Goal: Contribute content: Add original content to the website for others to see

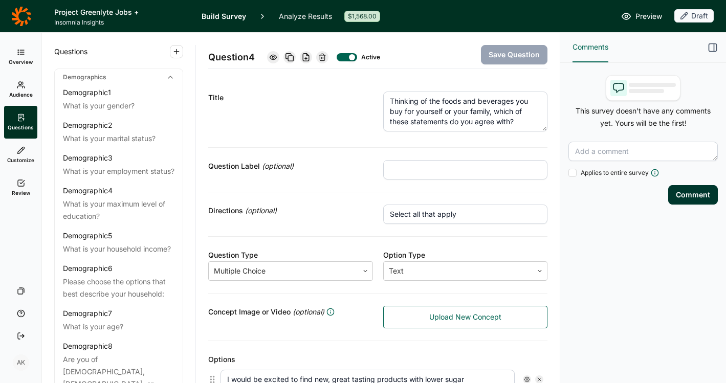
scroll to position [513, 0]
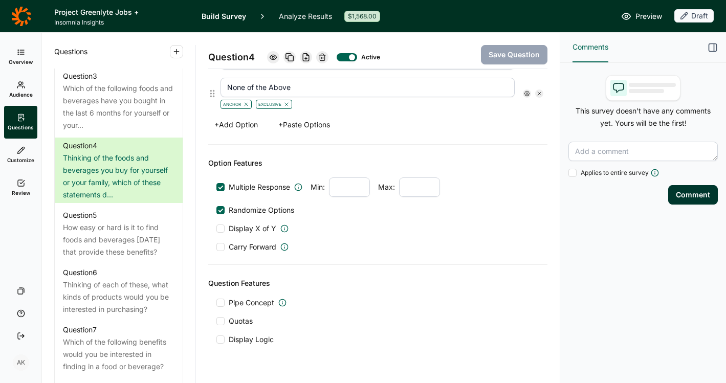
click at [634, 15] on link "Preview" at bounding box center [641, 16] width 41 height 12
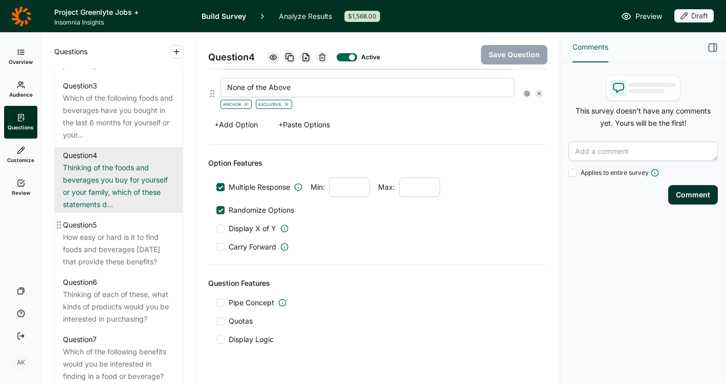
scroll to position [531, 0]
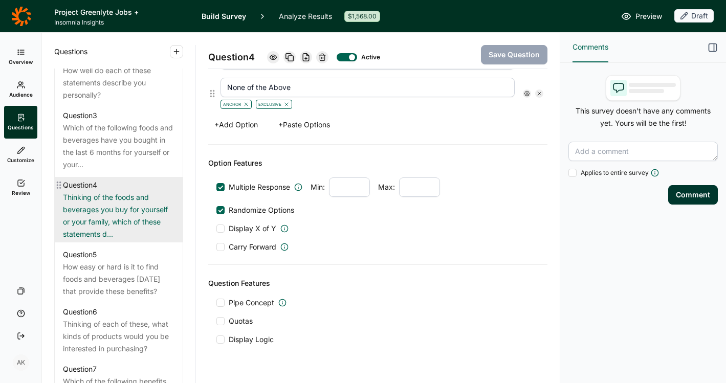
click at [109, 213] on div "Thinking of the foods and beverages you buy for yourself or your family, which …" at bounding box center [118, 215] width 111 height 49
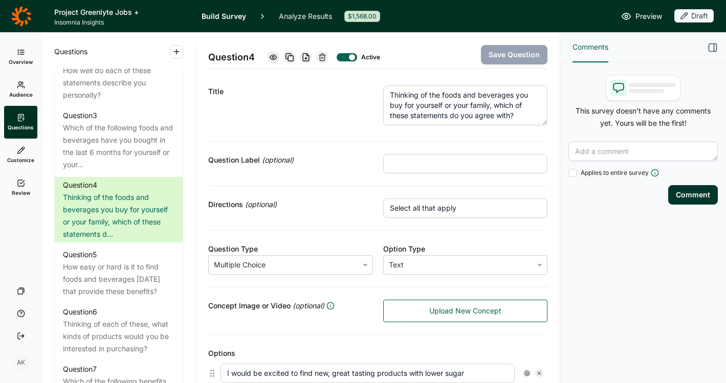
scroll to position [0, 0]
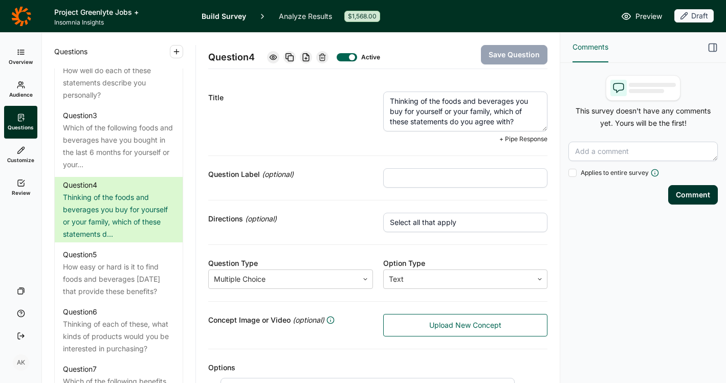
click at [513, 114] on textarea "Thinking of the foods and beverages you buy for yourself or your family, which …" at bounding box center [465, 112] width 165 height 40
click at [518, 119] on textarea "Thinking of the foods and beverages you buy for yourself or your family, which …" at bounding box center [465, 112] width 165 height 40
type textarea "Thinking of the foods and beverages you buy for yourself or your family, which …"
click at [427, 218] on input "Select all that apply" at bounding box center [465, 222] width 165 height 19
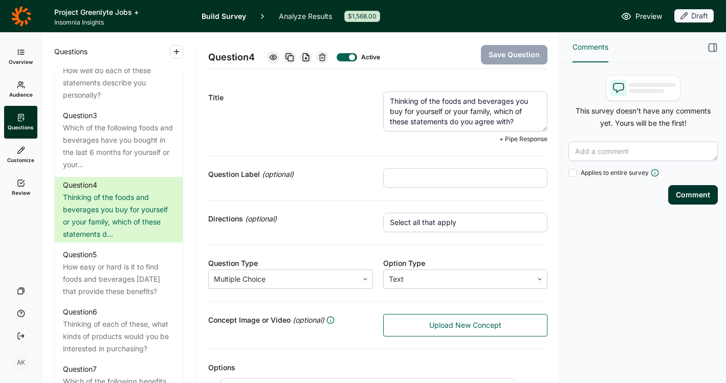
click at [427, 218] on input "Select all that apply" at bounding box center [465, 222] width 165 height 19
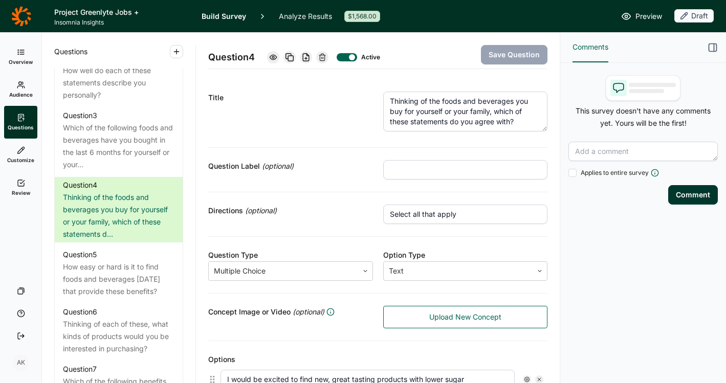
click at [427, 218] on input "Select all that apply" at bounding box center [465, 214] width 165 height 19
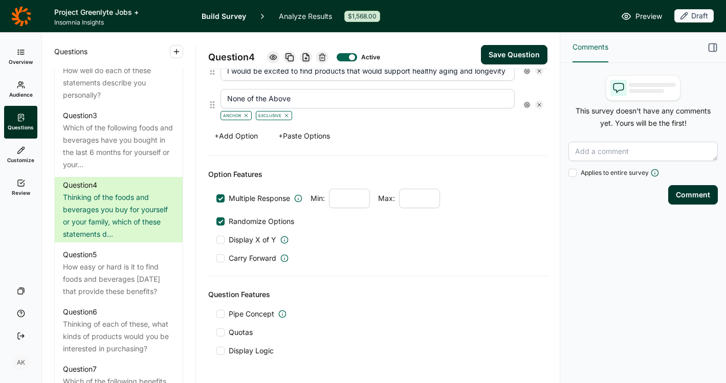
scroll to position [536, 0]
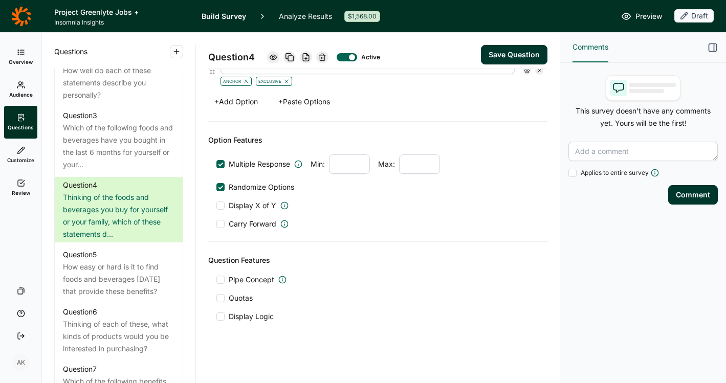
type input "Pick up to your to FIVE!"
click at [454, 197] on div "Multiple Response Min: Max: Randomize Options Display X of Y Carry Forward" at bounding box center [377, 191] width 323 height 75
click at [390, 161] on span "Max:" at bounding box center [386, 164] width 17 height 10
click at [337, 168] on input "number" at bounding box center [349, 163] width 41 height 19
type input "1"
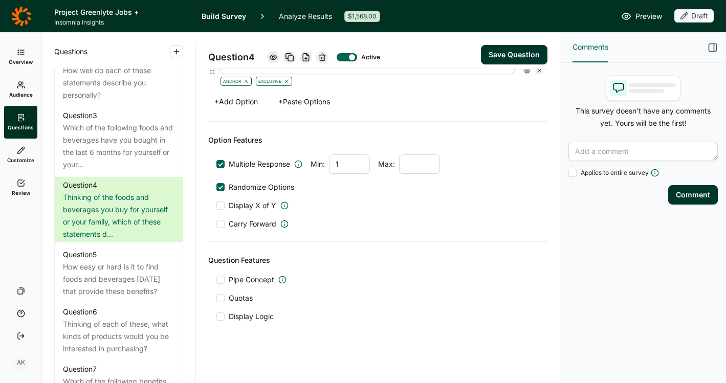
click at [423, 156] on input "number" at bounding box center [419, 163] width 41 height 19
type input "5"
click at [444, 228] on div "Carry Forward" at bounding box center [377, 224] width 323 height 10
click at [497, 51] on button "Save Question" at bounding box center [514, 54] width 66 height 19
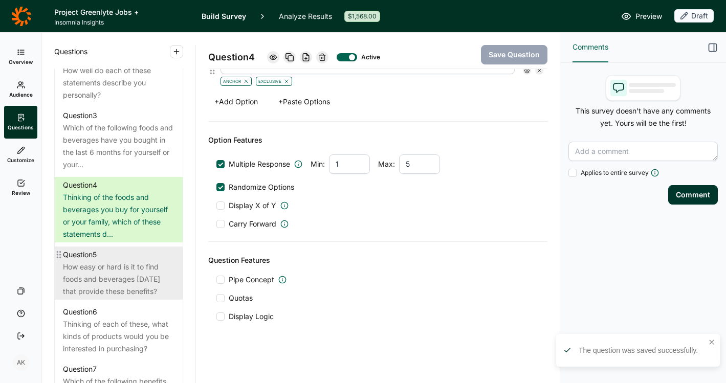
click at [114, 292] on div "How easy or hard is it to find foods and beverages [DATE] that provide these be…" at bounding box center [118, 279] width 111 height 37
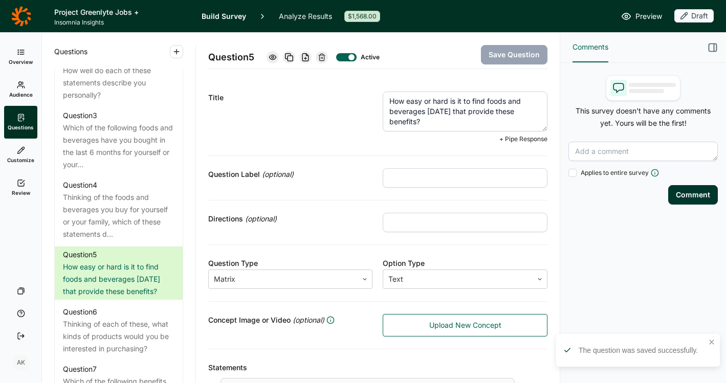
drag, startPoint x: 413, startPoint y: 124, endPoint x: 369, endPoint y: 121, distance: 43.6
click at [369, 121] on div "Title How easy or hard is it to find foods and beverages [DATE] that provide th…" at bounding box center [377, 117] width 339 height 77
drag, startPoint x: 427, startPoint y: 121, endPoint x: 443, endPoint y: 110, distance: 19.3
click at [443, 109] on textarea "How easy or hard is it to find foods and beverages [DATE] that provide these be…" at bounding box center [464, 112] width 165 height 40
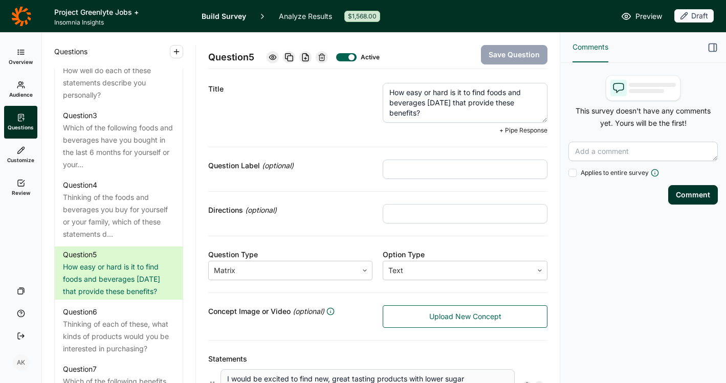
scroll to position [5, 0]
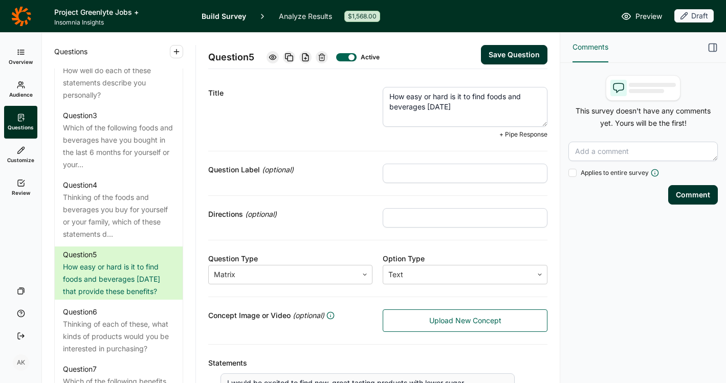
click at [482, 99] on textarea "How easy or hard is it to find foods and beverages [DATE]" at bounding box center [464, 107] width 165 height 40
click at [485, 108] on textarea "How easy or hard is it to find these kinds of foods and beverages [DATE]" at bounding box center [464, 107] width 165 height 40
type textarea "How easy or hard is it to find these kinds of foods and beverages [DATE]?"
click at [488, 58] on button "Save Question" at bounding box center [514, 54] width 66 height 19
